Goal: Task Accomplishment & Management: Manage account settings

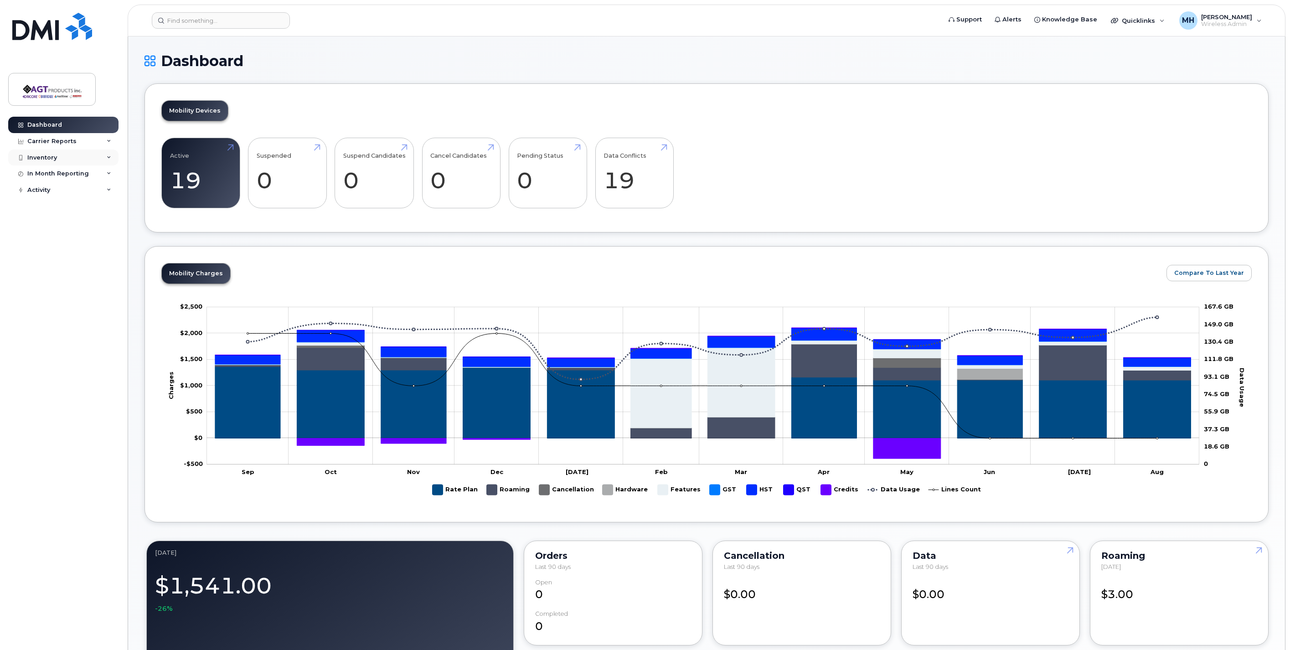
click at [78, 157] on div "Inventory" at bounding box center [63, 157] width 110 height 16
click at [76, 178] on div "Mobility Devices" at bounding box center [57, 174] width 52 height 8
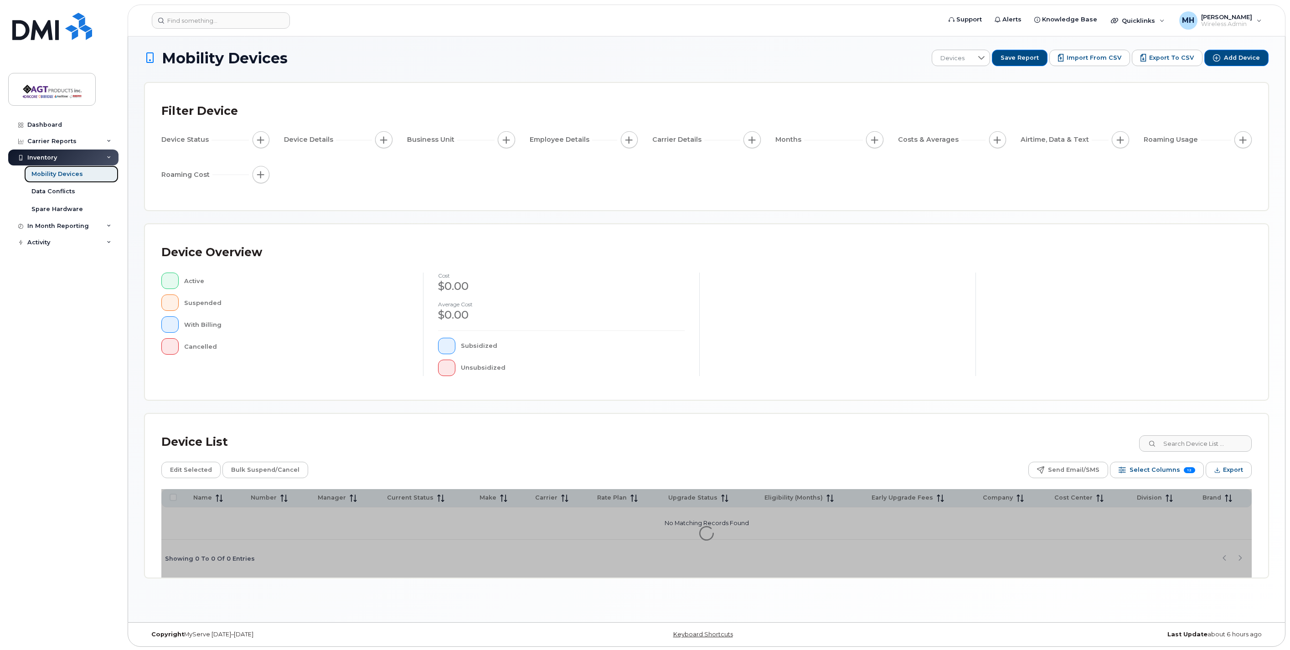
scroll to position [5, 0]
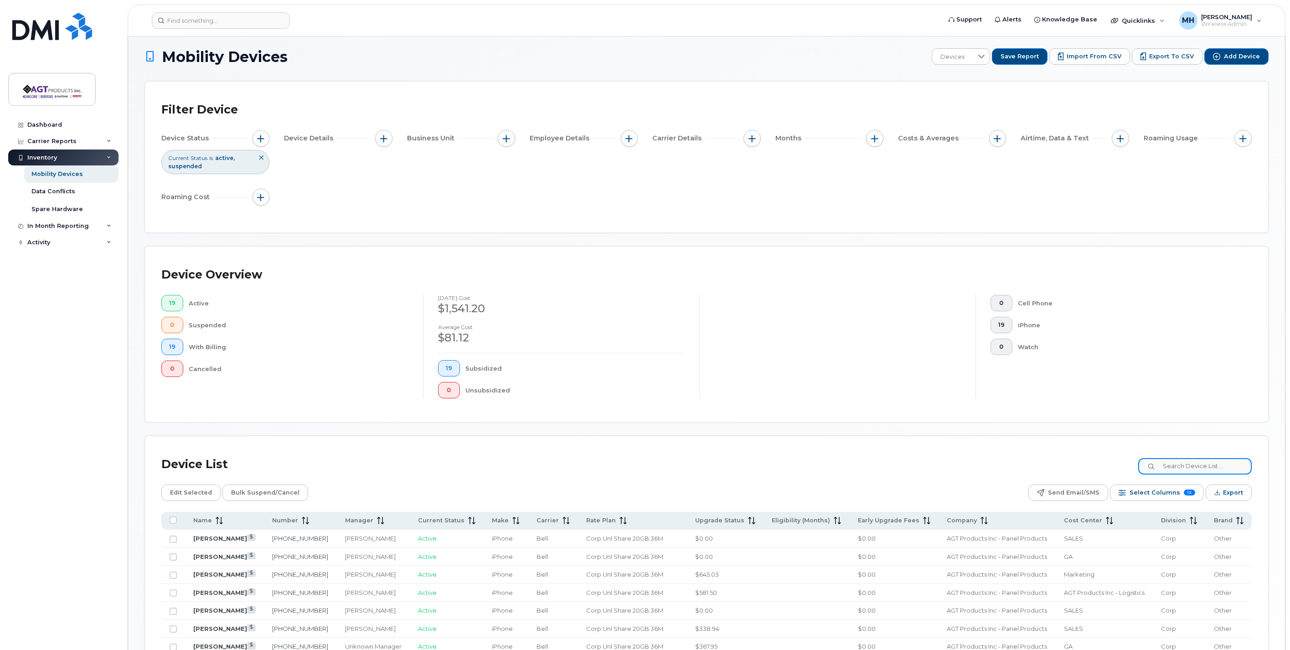
click at [1195, 472] on input at bounding box center [1194, 466] width 113 height 16
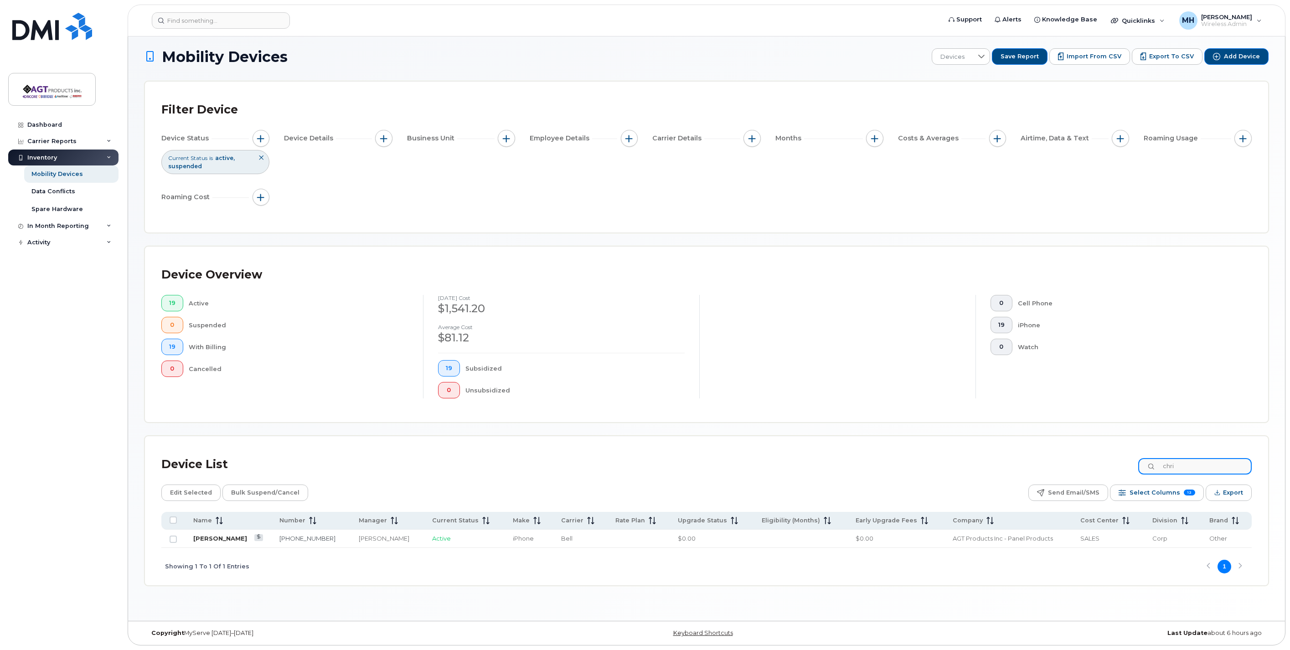
type input "chri"
click at [217, 536] on link "Chris Gazeas" at bounding box center [220, 538] width 54 height 7
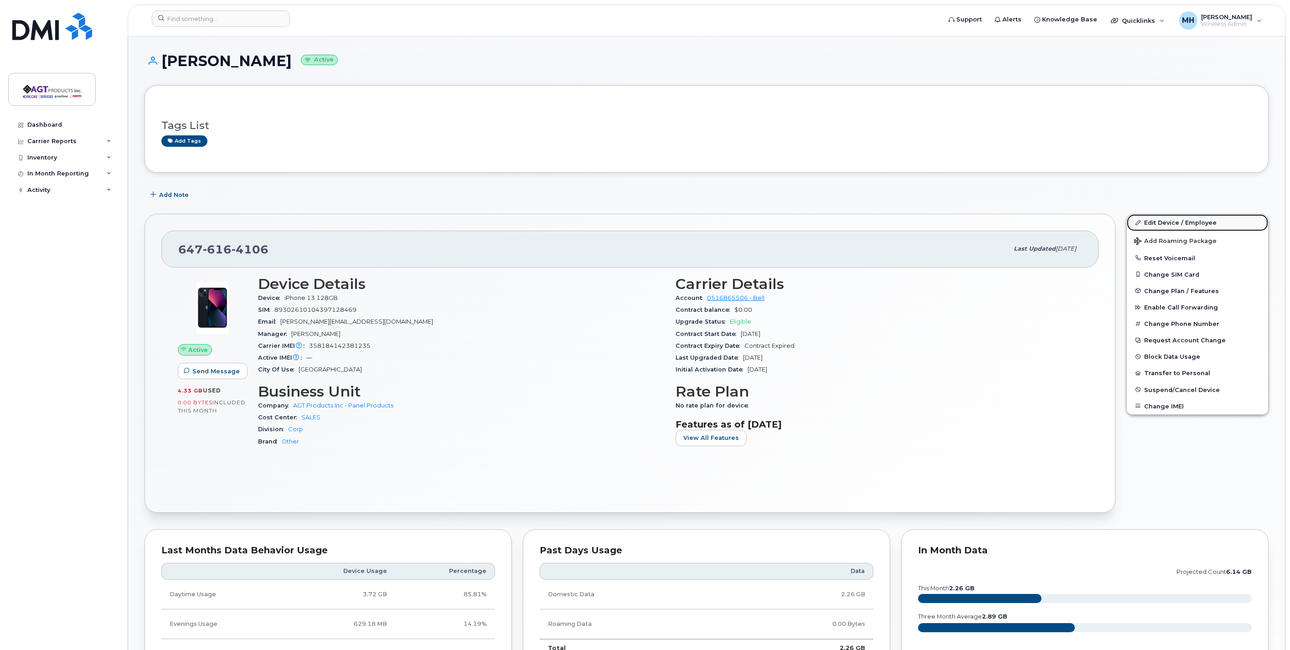
click at [1191, 222] on link "Edit Device / Employee" at bounding box center [1197, 222] width 141 height 16
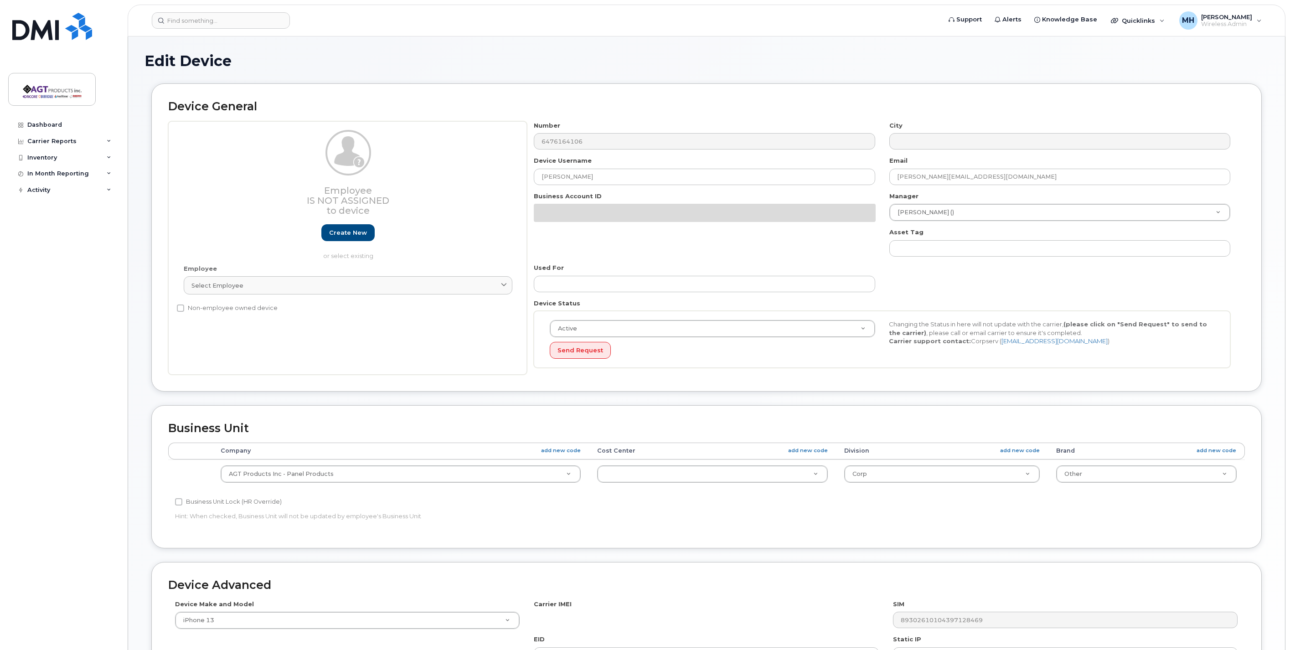
select select
select select "279666"
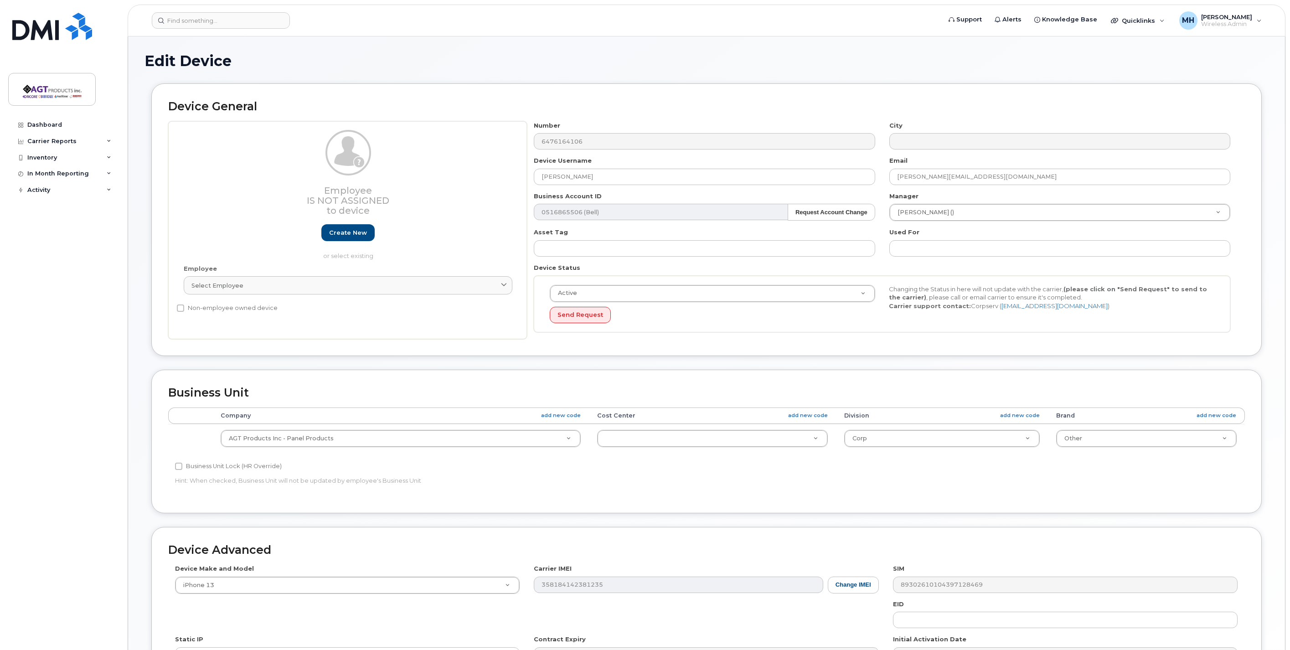
scroll to position [149, 0]
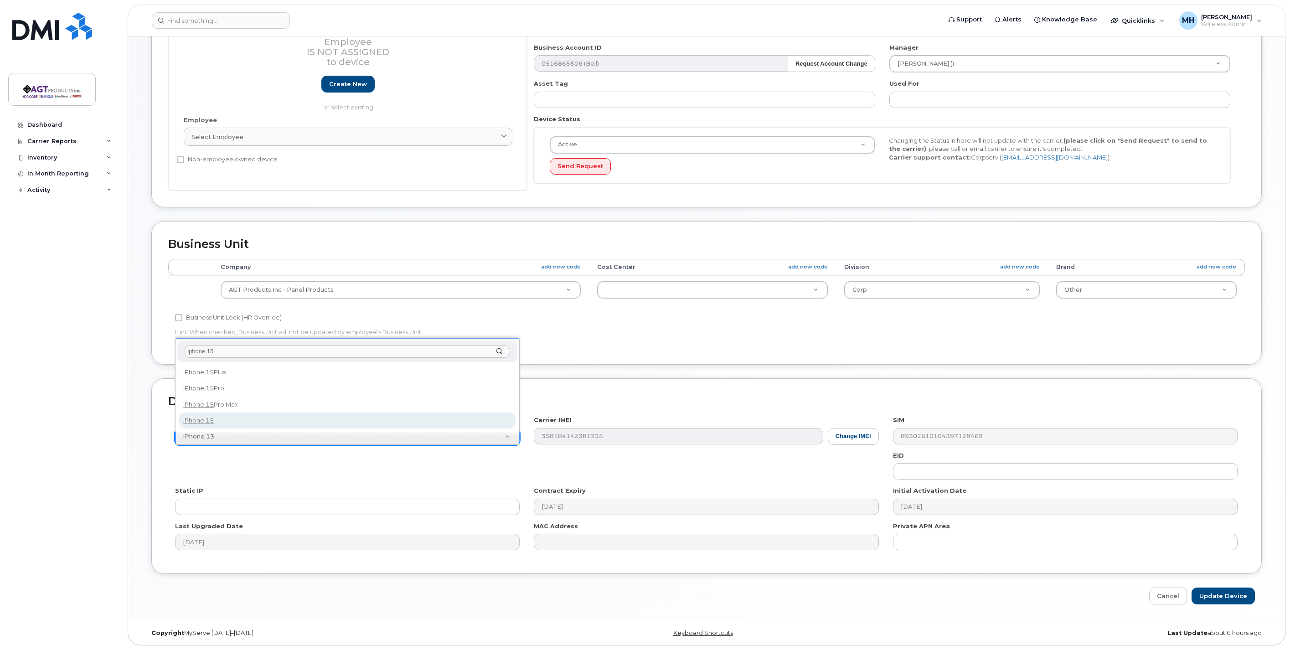
type input "iphone 15"
select select "3031"
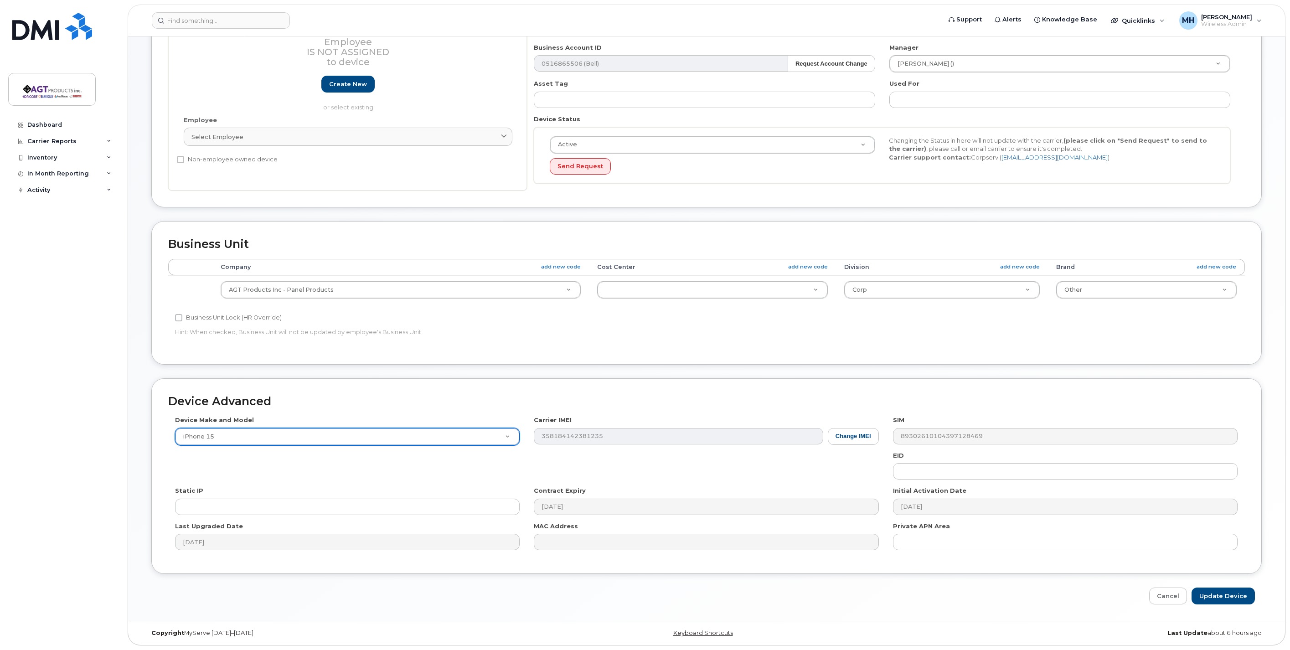
click at [427, 458] on div "Device Make and Model iPhone 15 Android TCL 502 Watch Apple Watch S9 41mm Andro…" at bounding box center [706, 486] width 1077 height 141
click at [361, 473] on div "Device Make and Model iPhone 15 Android TCL 502 Watch Apple Watch S9 41mm Andro…" at bounding box center [706, 486] width 1077 height 141
click at [1232, 600] on input "Update Device" at bounding box center [1222, 596] width 63 height 17
type input "Saving..."
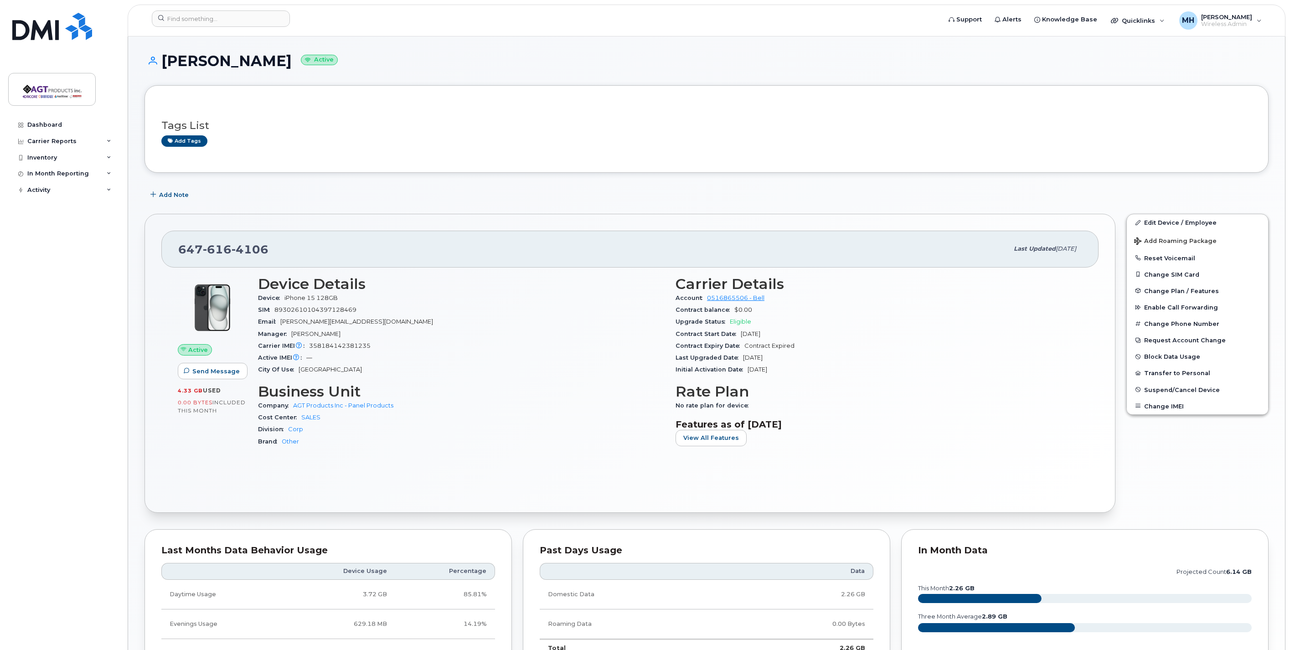
click at [562, 312] on div "SIM 89302610104397128469" at bounding box center [461, 310] width 407 height 12
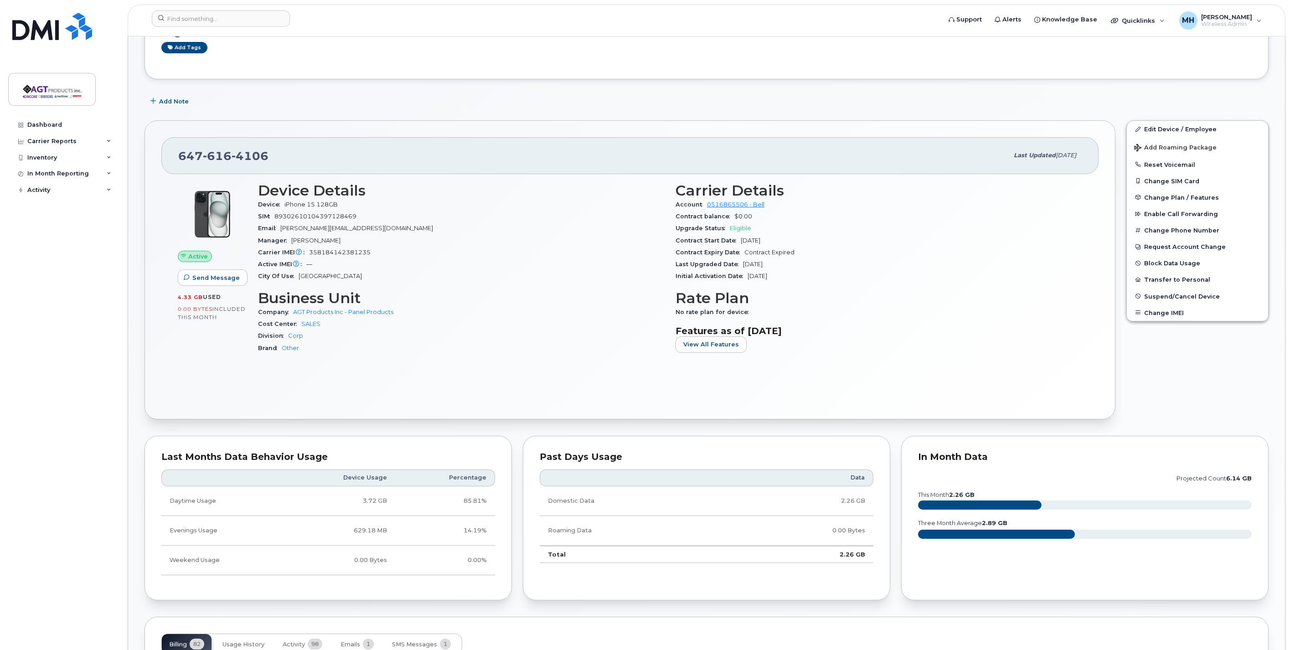
scroll to position [202, 0]
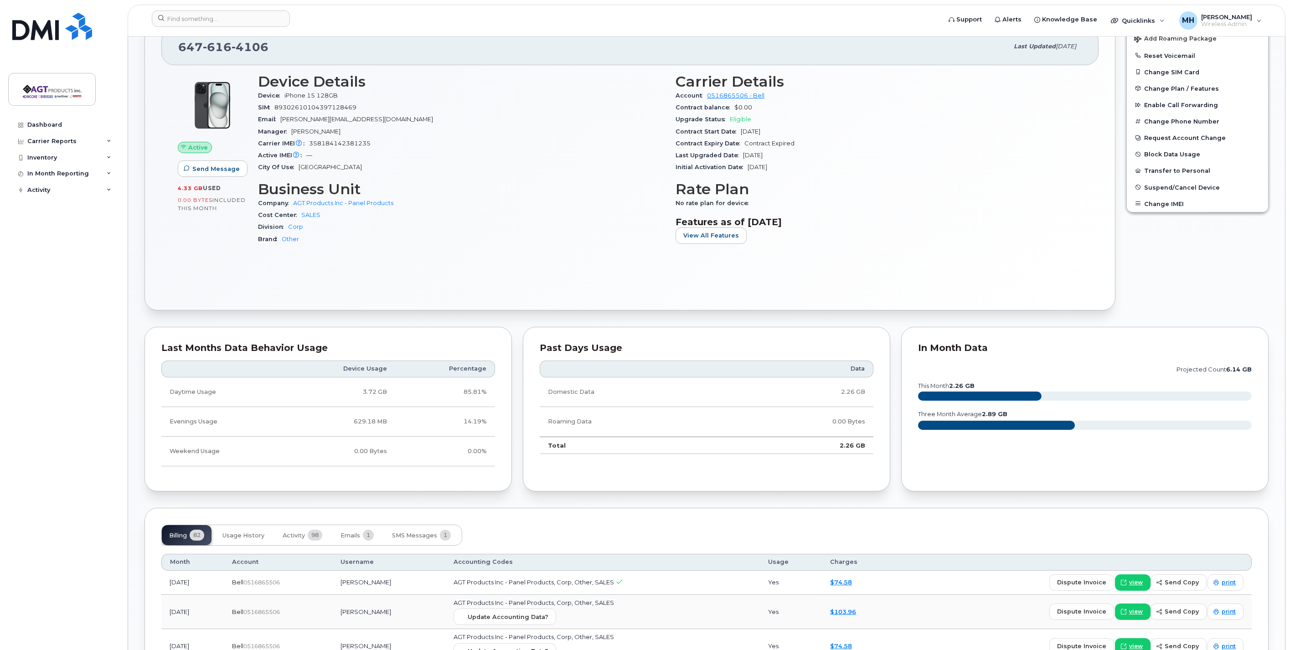
click at [1191, 253] on div "Edit Device / Employee Add Roaming Package Reset Voicemail Change SIM Card Chan…" at bounding box center [1197, 160] width 153 height 309
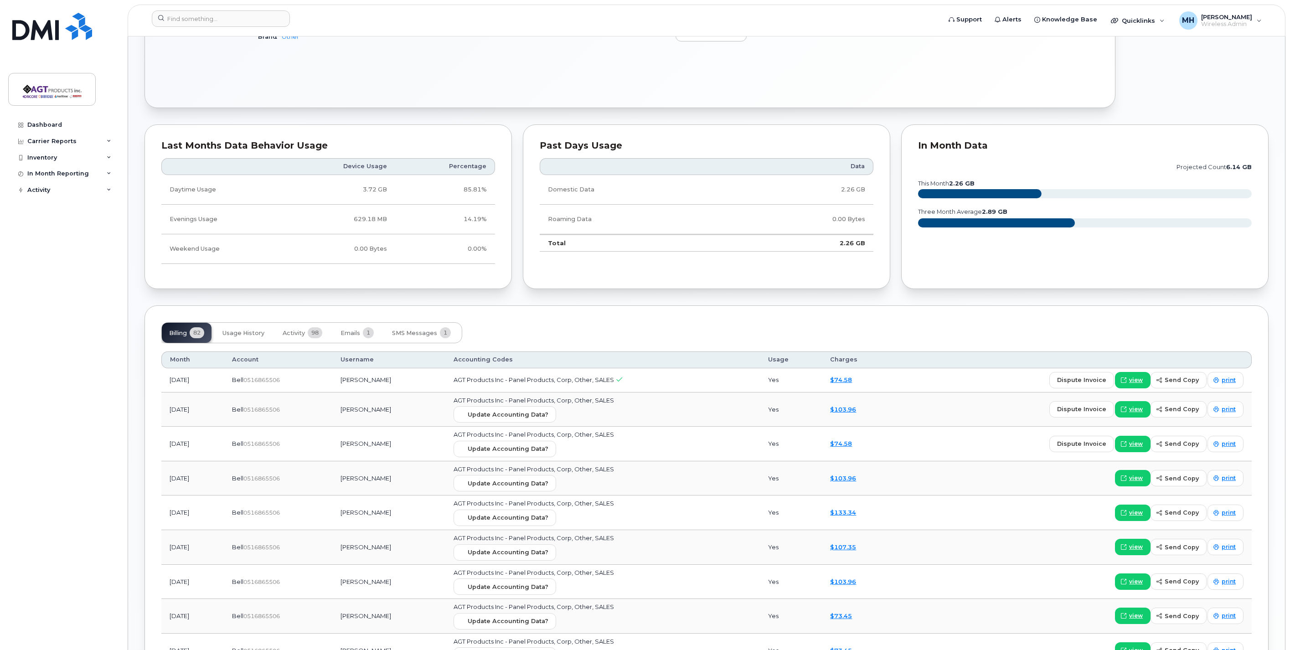
drag, startPoint x: 669, startPoint y: 386, endPoint x: 690, endPoint y: 384, distance: 21.5
click at [690, 384] on td "AGT Products Inc - Panel Products, Corp, Other, SALES" at bounding box center [602, 380] width 314 height 24
click at [695, 376] on td "AGT Products Inc - Panel Products, Corp, Other, SALES" at bounding box center [602, 380] width 314 height 24
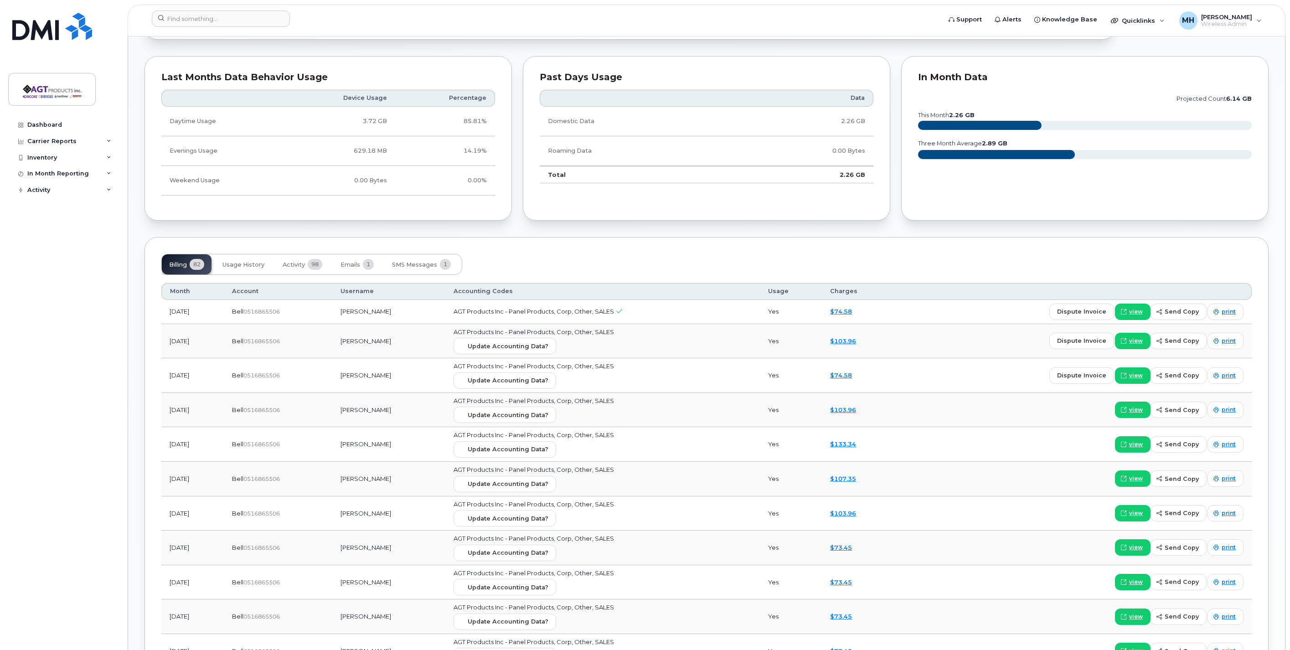
scroll to position [456, 0]
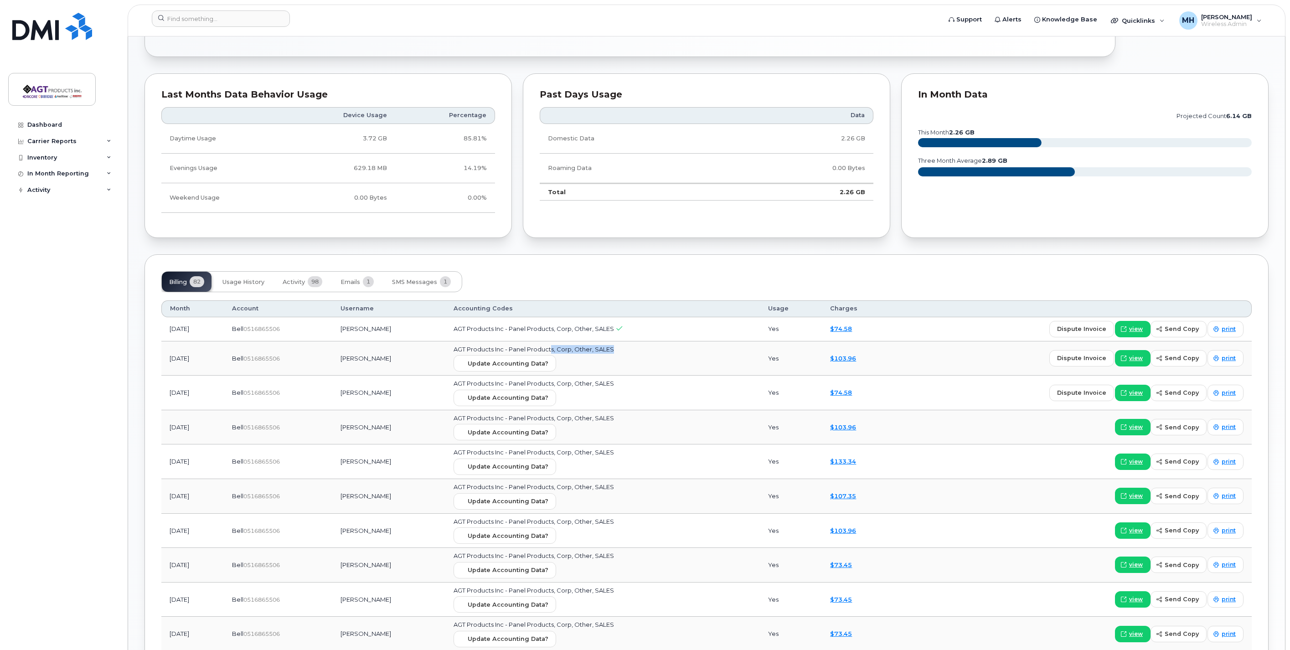
drag, startPoint x: 659, startPoint y: 352, endPoint x: 588, endPoint y: 349, distance: 70.2
click at [586, 349] on td "AGT Products Inc - Panel Products, Corp, Other, SALES Update Accounting Data?" at bounding box center [602, 358] width 314 height 35
drag, startPoint x: 588, startPoint y: 349, endPoint x: 680, endPoint y: 348, distance: 91.6
click at [680, 348] on td "AGT Products Inc - Panel Products, Corp, Other, SALES Update Accounting Data?" at bounding box center [602, 358] width 314 height 35
drag, startPoint x: 657, startPoint y: 526, endPoint x: 598, endPoint y: 528, distance: 58.4
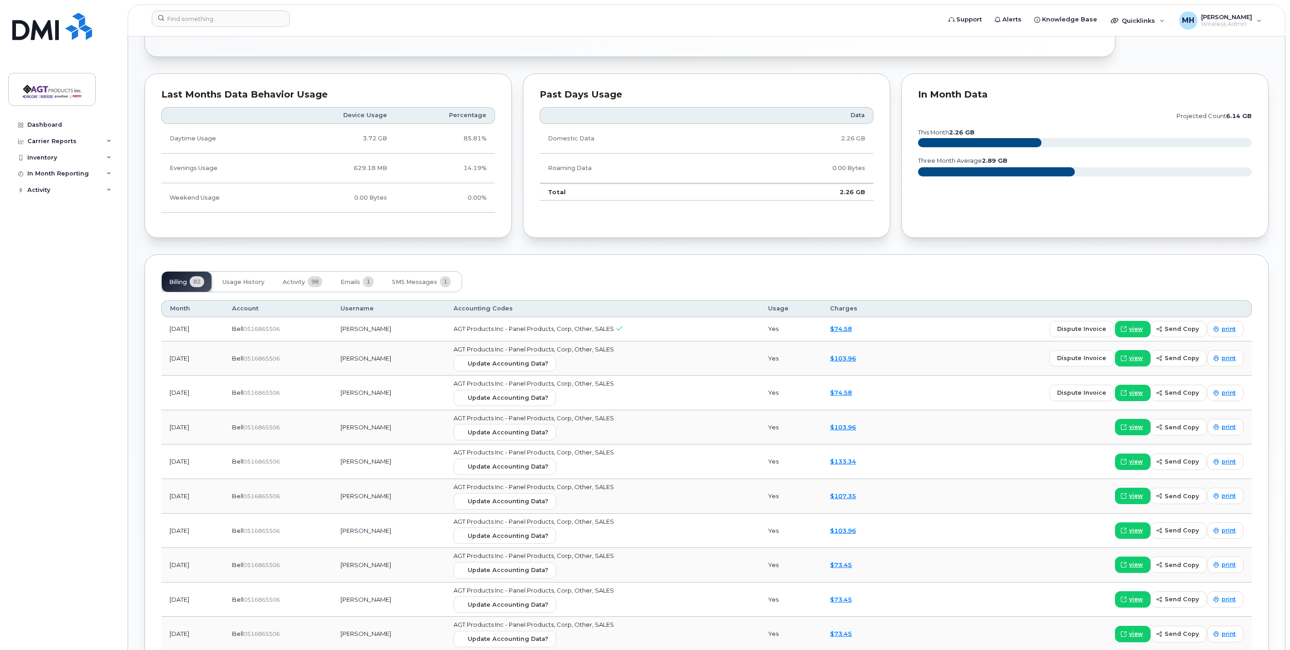
click at [598, 528] on td "AGT Products Inc - Panel Products, Corp, Other, SALES Update Accounting Data?" at bounding box center [602, 531] width 314 height 35
drag, startPoint x: 598, startPoint y: 528, endPoint x: 685, endPoint y: 531, distance: 86.7
click at [685, 531] on div "Update Accounting Data?" at bounding box center [603, 535] width 298 height 16
drag, startPoint x: 608, startPoint y: 521, endPoint x: 699, endPoint y: 525, distance: 90.8
click at [699, 525] on td "AGT Products Inc - Panel Products, Corp, Other, SALES Update Accounting Data?" at bounding box center [602, 531] width 314 height 35
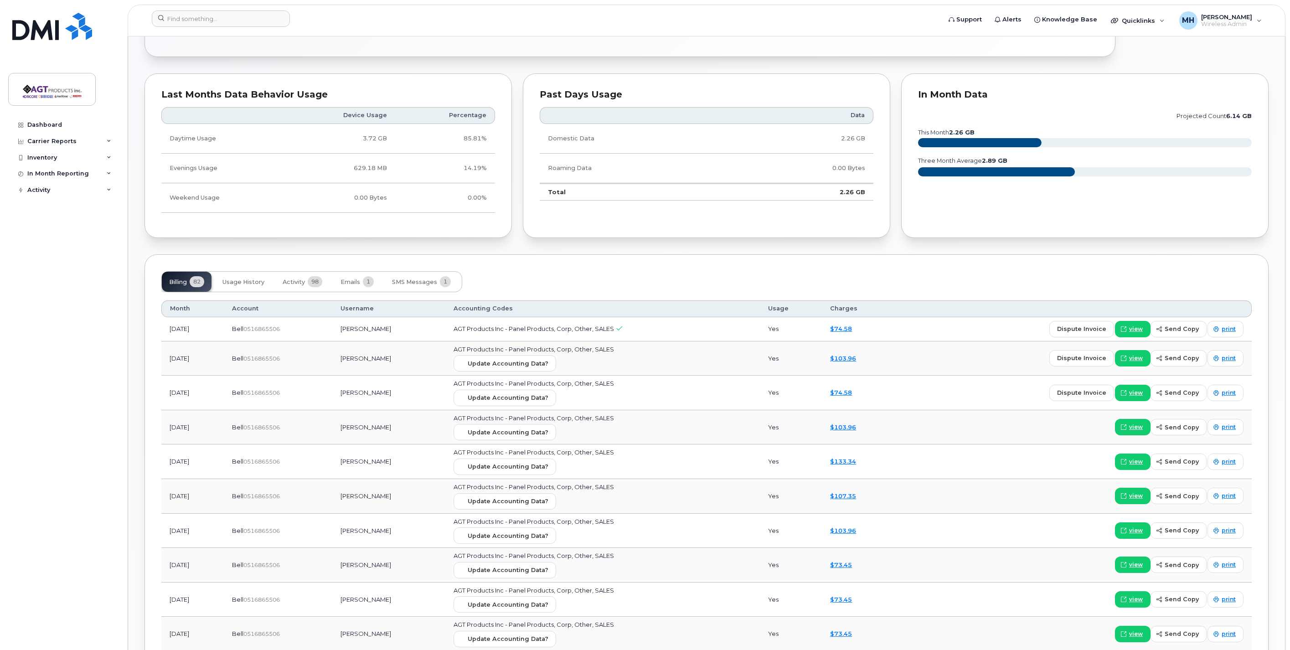
click at [693, 354] on td "AGT Products Inc - Panel Products, Corp, Other, SALES Update Accounting Data?" at bounding box center [602, 358] width 314 height 35
drag, startPoint x: 494, startPoint y: 349, endPoint x: 643, endPoint y: 348, distance: 149.0
click at [614, 348] on span "AGT Products Inc - Panel Products, Corp, Other, SALES" at bounding box center [534, 348] width 160 height 7
drag, startPoint x: 643, startPoint y: 348, endPoint x: 697, endPoint y: 354, distance: 54.6
click at [697, 354] on td "AGT Products Inc - Panel Products, Corp, Other, SALES Update Accounting Data?" at bounding box center [602, 358] width 314 height 35
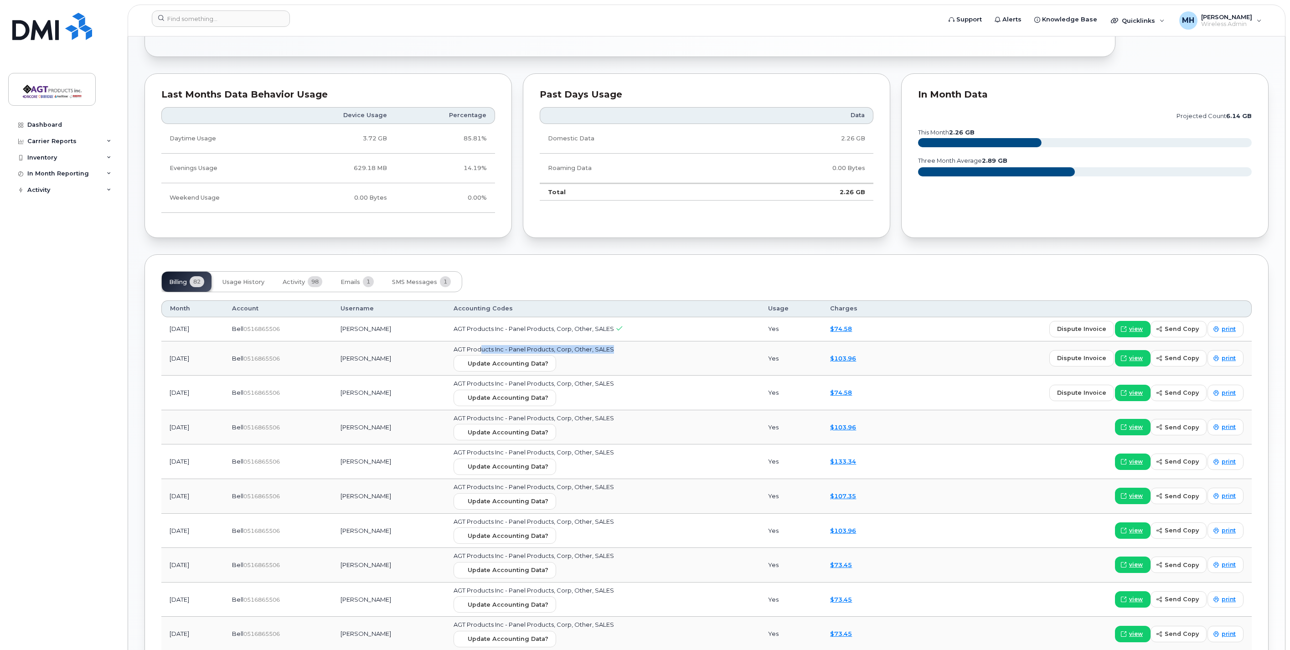
drag, startPoint x: 631, startPoint y: 350, endPoint x: 515, endPoint y: 349, distance: 115.8
click at [515, 349] on td "AGT Products Inc - Panel Products, Corp, Other, SALES Update Accounting Data?" at bounding box center [602, 358] width 314 height 35
drag, startPoint x: 515, startPoint y: 349, endPoint x: 721, endPoint y: 356, distance: 205.7
click at [721, 356] on div "Update Accounting Data?" at bounding box center [603, 363] width 298 height 16
drag, startPoint x: 579, startPoint y: 349, endPoint x: 483, endPoint y: 348, distance: 96.2
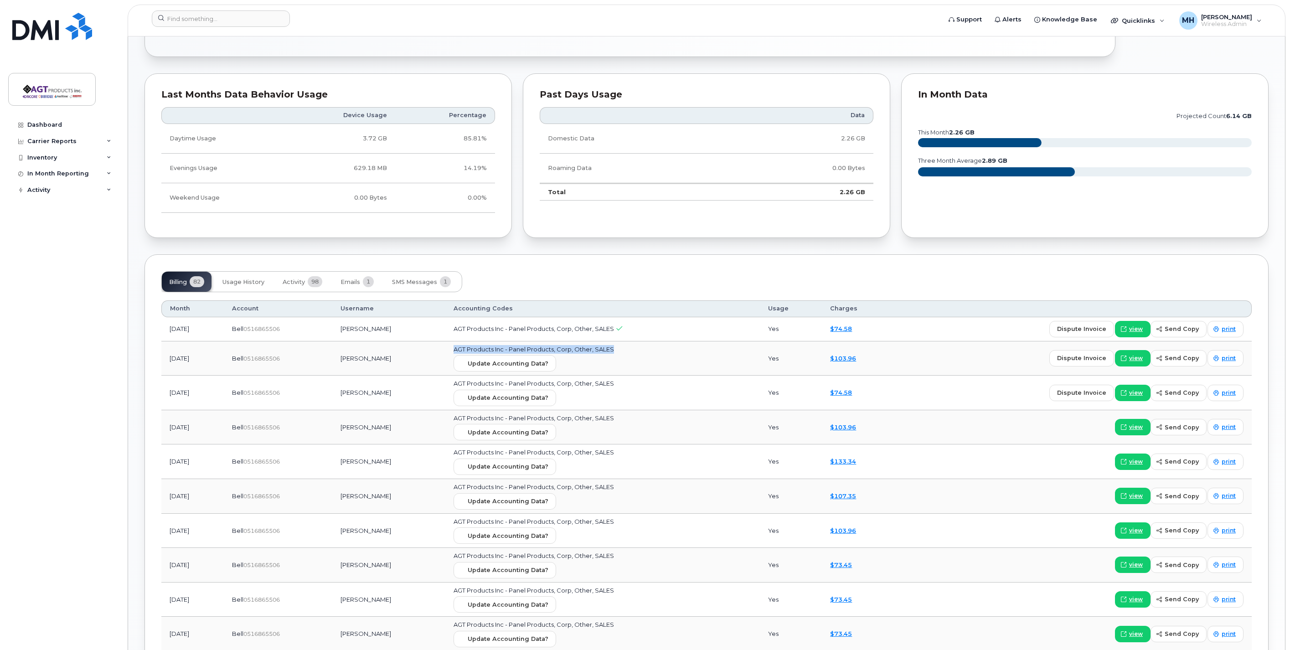
click at [483, 348] on td "AGT Products Inc - Panel Products, Corp, Other, SALES Update Accounting Data?" at bounding box center [602, 358] width 314 height 35
drag, startPoint x: 483, startPoint y: 348, endPoint x: 716, endPoint y: 350, distance: 232.9
click at [716, 350] on td "AGT Products Inc - Panel Products, Corp, Other, SALES Update Accounting Data?" at bounding box center [602, 358] width 314 height 35
drag, startPoint x: 621, startPoint y: 346, endPoint x: 562, endPoint y: 346, distance: 59.3
click at [562, 346] on span "AGT Products Inc - Panel Products, Corp, Other, SALES" at bounding box center [534, 348] width 160 height 7
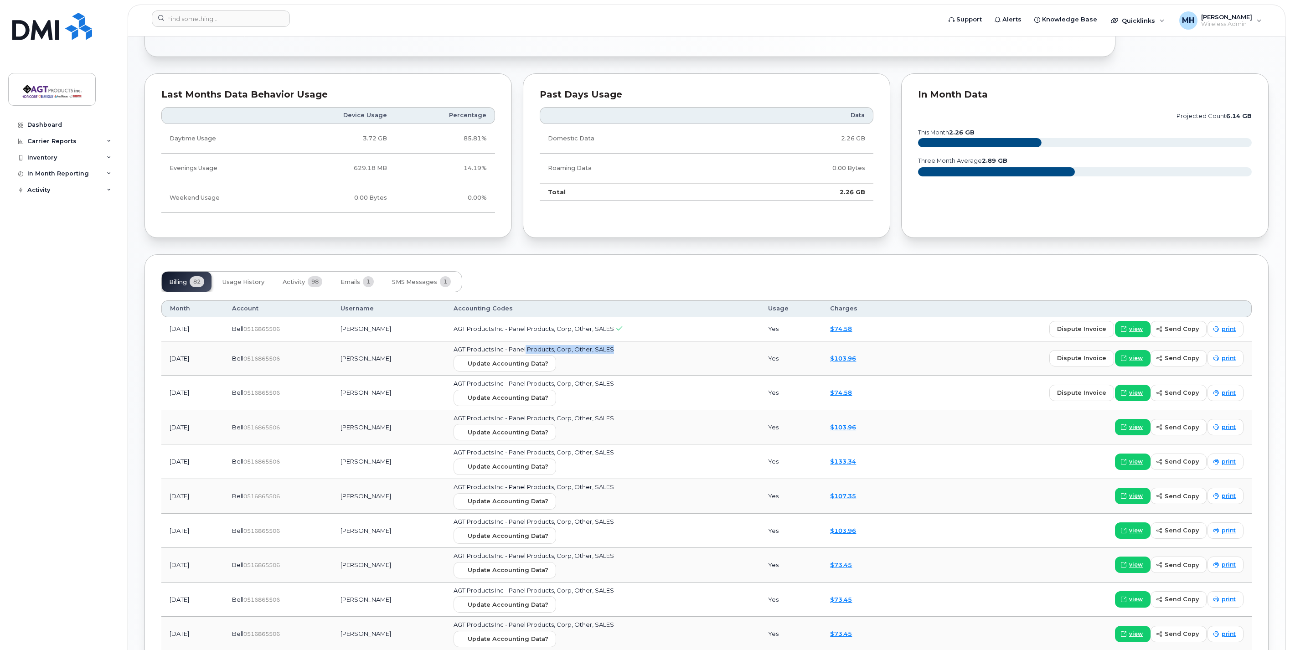
drag, startPoint x: 562, startPoint y: 346, endPoint x: 705, endPoint y: 349, distance: 143.6
click at [705, 349] on td "AGT Products Inc - Panel Products, Corp, Other, SALES Update Accounting Data?" at bounding box center [602, 358] width 314 height 35
drag, startPoint x: 587, startPoint y: 348, endPoint x: 506, endPoint y: 348, distance: 80.7
click at [506, 348] on td "AGT Products Inc - Panel Products, Corp, Other, SALES Update Accounting Data?" at bounding box center [602, 358] width 314 height 35
drag, startPoint x: 506, startPoint y: 348, endPoint x: 716, endPoint y: 349, distance: 209.2
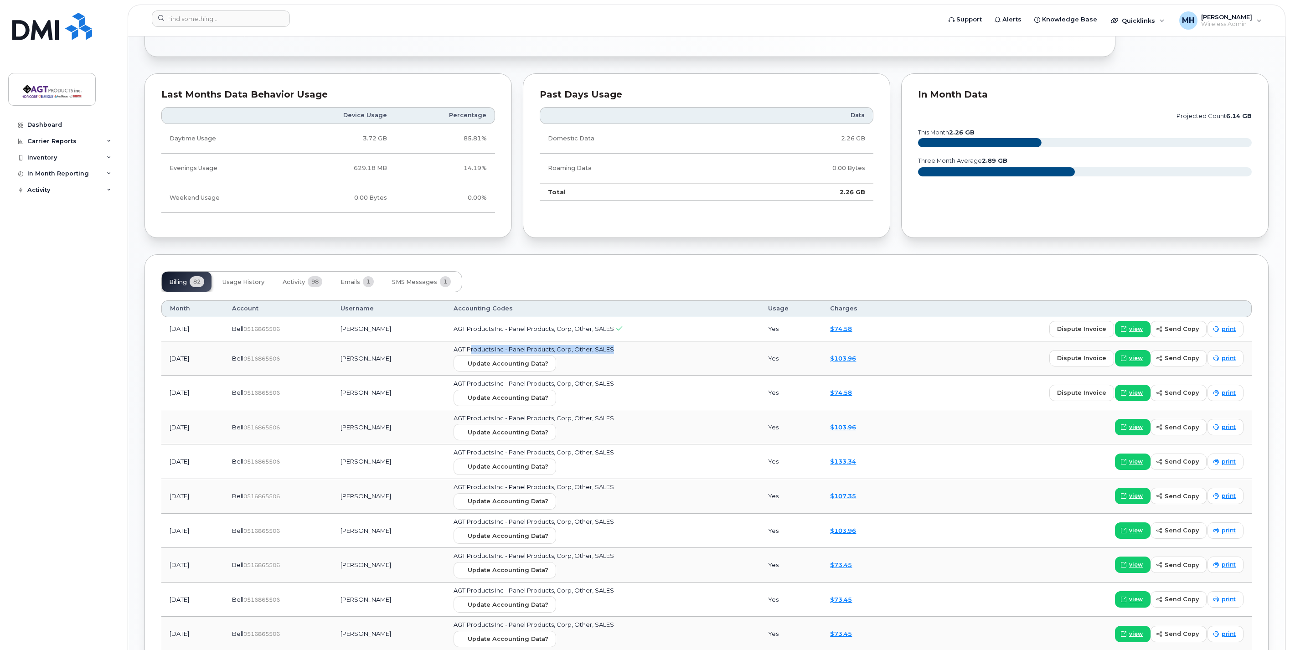
click at [716, 349] on td "AGT Products Inc - Panel Products, Corp, Other, SALES Update Accounting Data?" at bounding box center [602, 358] width 314 height 35
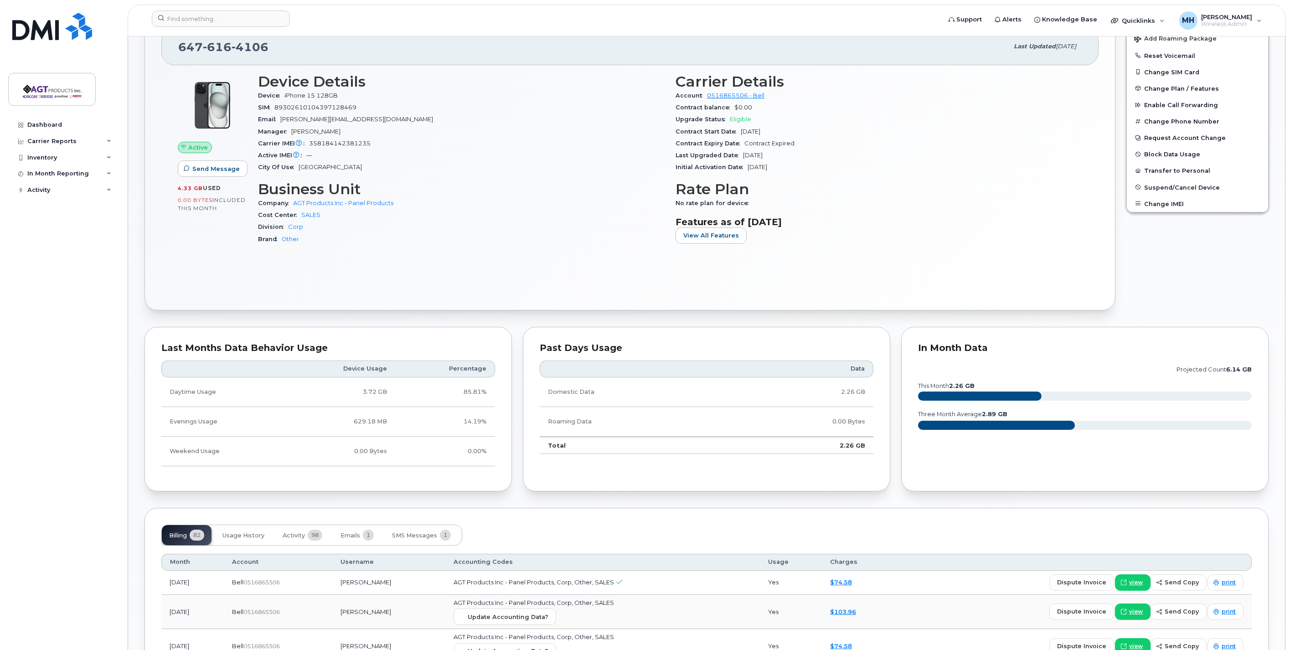
scroll to position [0, 0]
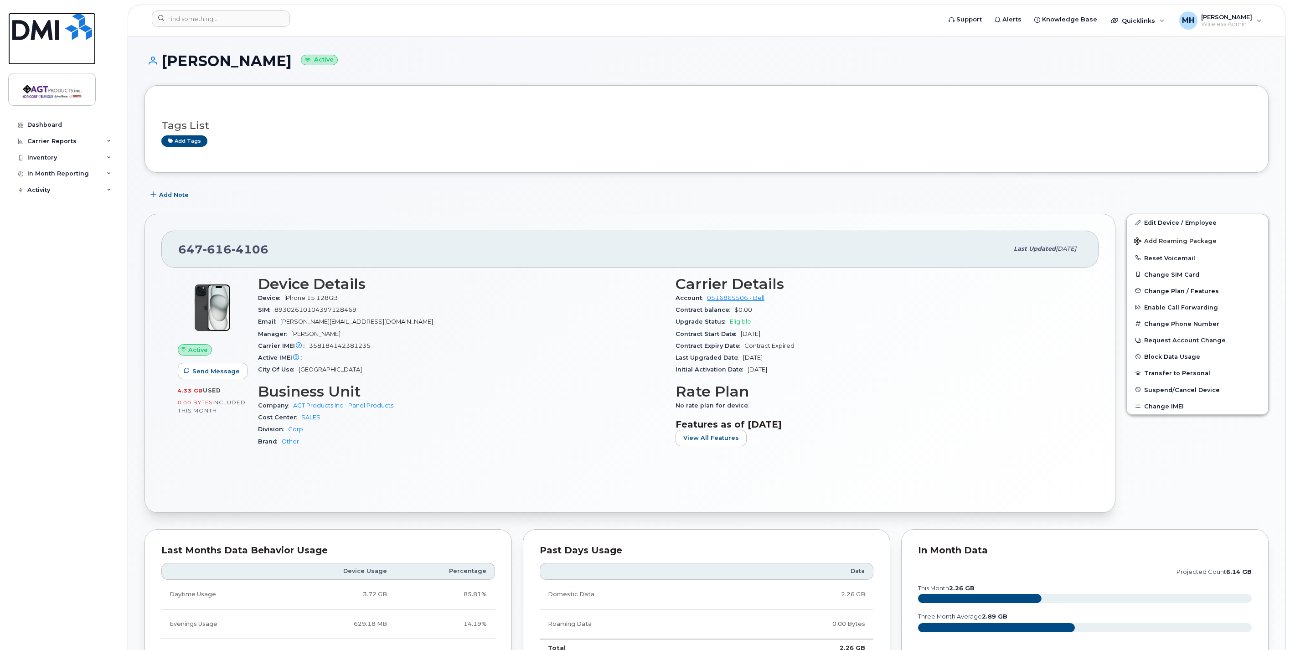
drag, startPoint x: 37, startPoint y: 26, endPoint x: 30, endPoint y: 23, distance: 7.8
click at [37, 26] on img at bounding box center [52, 26] width 80 height 27
